Goal: Task Accomplishment & Management: Manage account settings

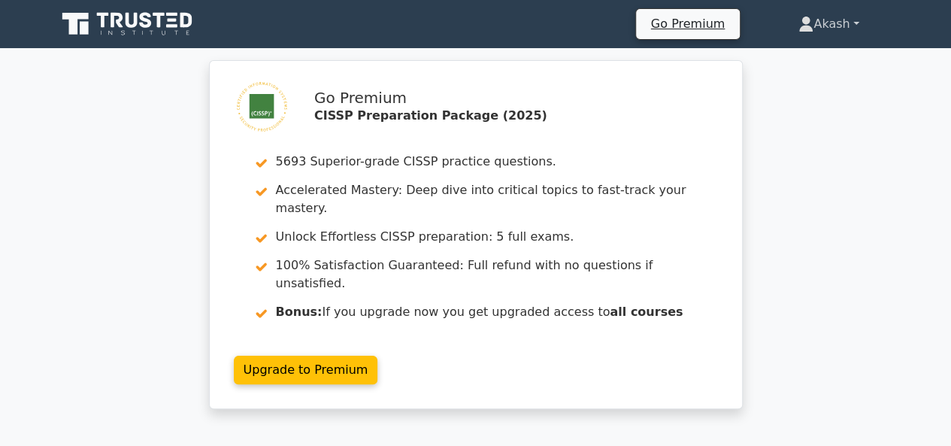
click at [822, 18] on link "Akash" at bounding box center [828, 24] width 132 height 30
click at [801, 50] on link "Profile" at bounding box center [822, 59] width 119 height 24
click at [827, 25] on link "Akash" at bounding box center [828, 24] width 132 height 30
click at [800, 56] on link "Profile" at bounding box center [822, 59] width 119 height 24
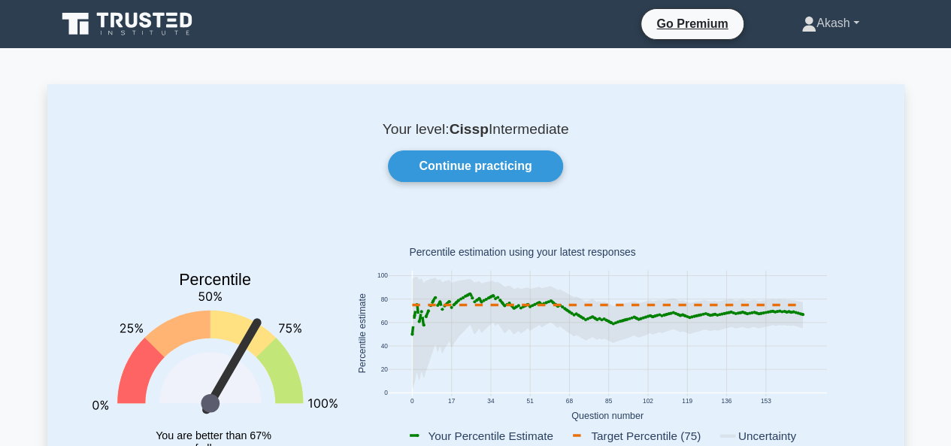
click at [807, 25] on link "Akash" at bounding box center [830, 23] width 130 height 30
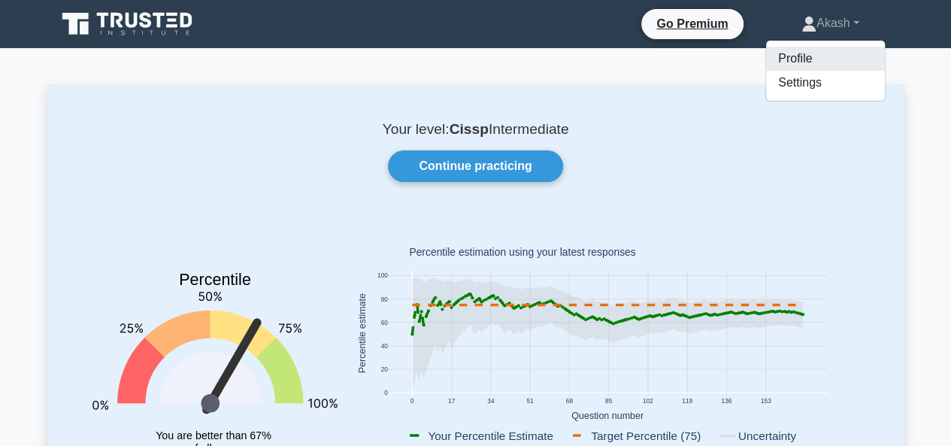
click at [786, 55] on link "Profile" at bounding box center [825, 59] width 119 height 24
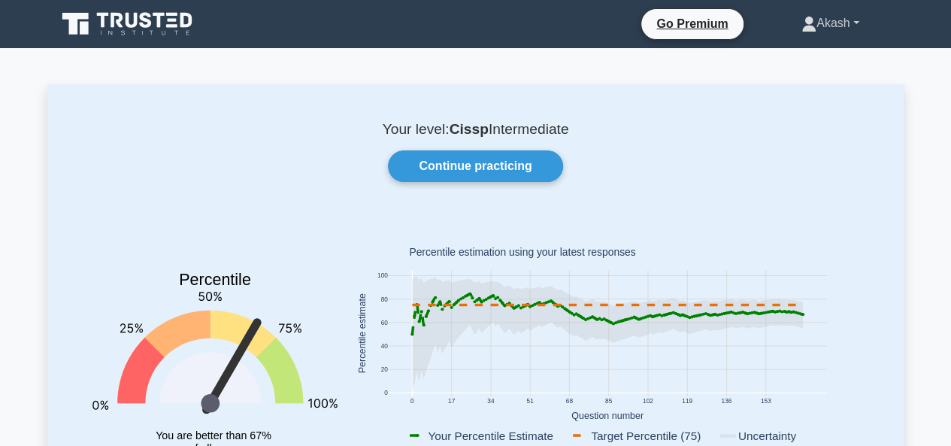
click at [846, 22] on link "Akash" at bounding box center [830, 23] width 130 height 30
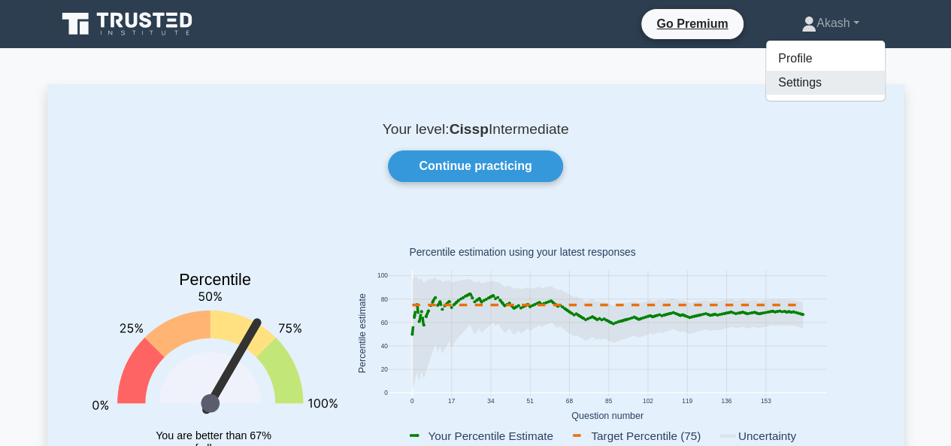
click at [793, 86] on link "Settings" at bounding box center [825, 83] width 119 height 24
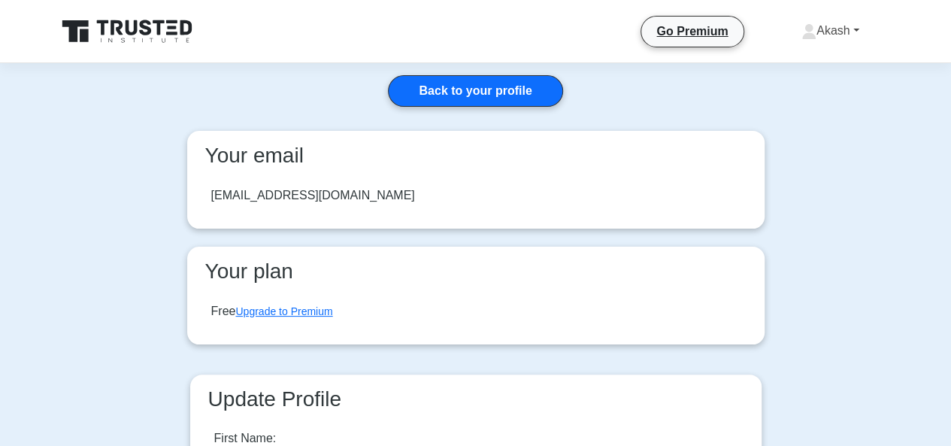
click at [832, 33] on link "Akash" at bounding box center [830, 31] width 130 height 30
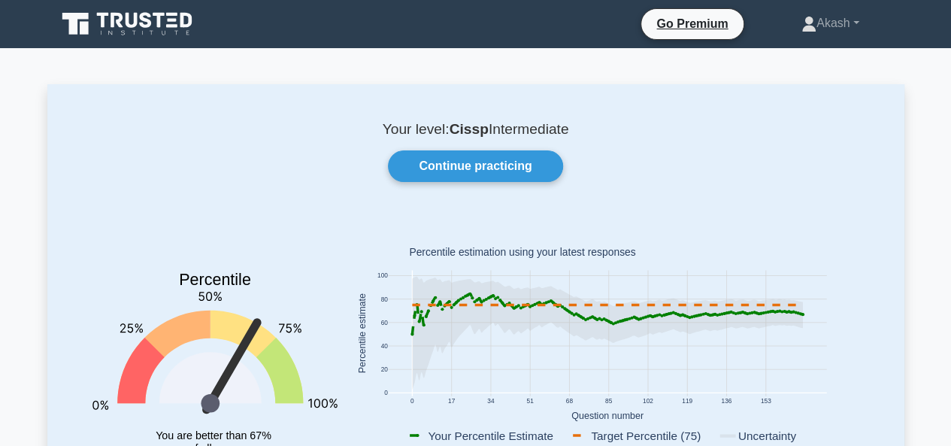
scroll to position [2585, 0]
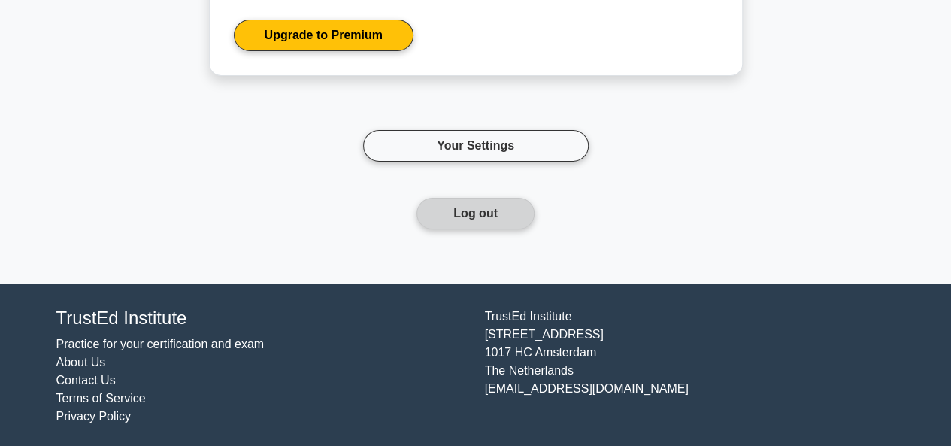
click at [459, 210] on button "Log out" at bounding box center [475, 214] width 118 height 32
